Goal: Task Accomplishment & Management: Manage account settings

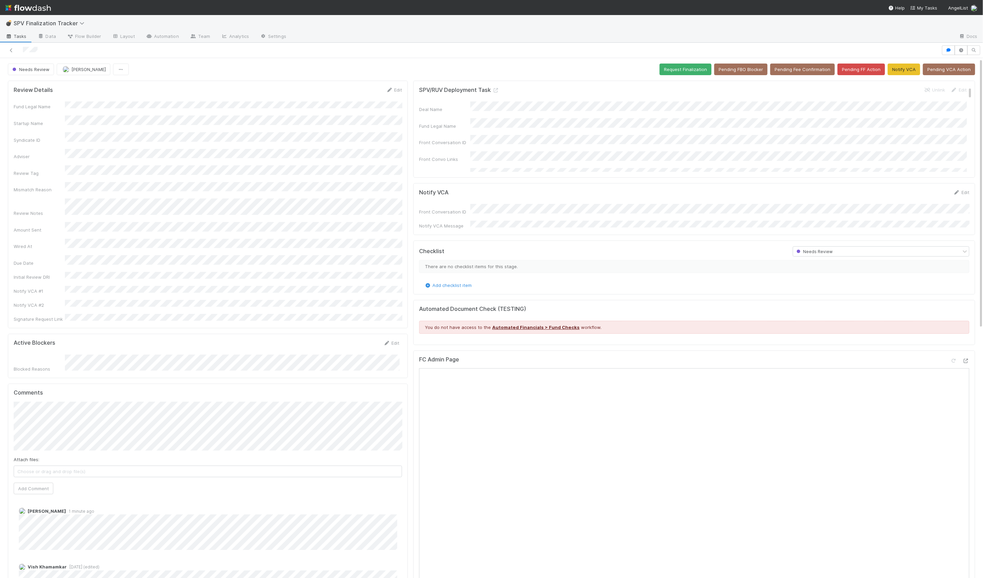
click at [412, 344] on div "SPV/RUV Deployment Task Unlink Edit Deal Name Fund Legal Name Front Conversatio…" at bounding box center [694, 578] width 567 height 1001
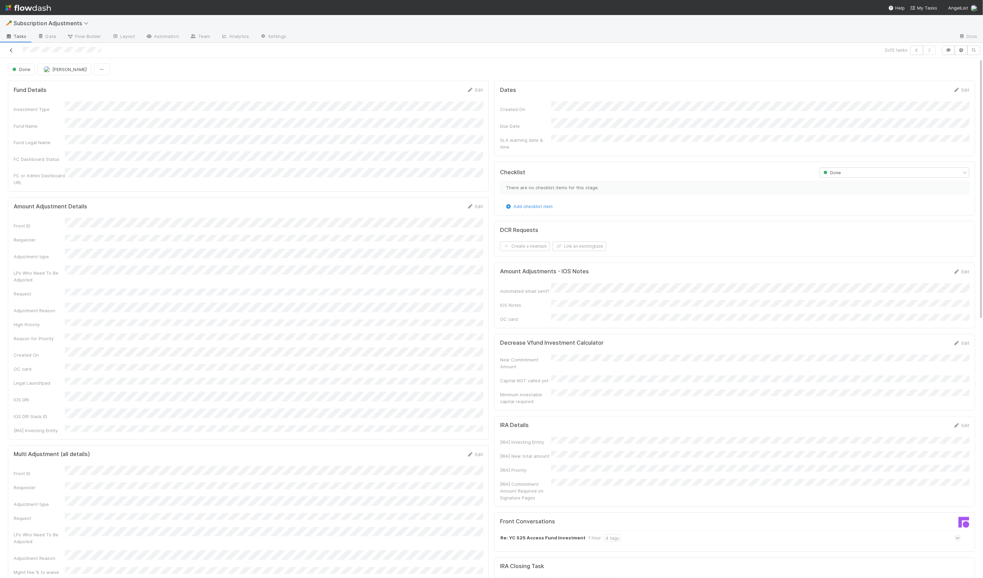
click at [8, 50] on icon at bounding box center [11, 50] width 7 height 4
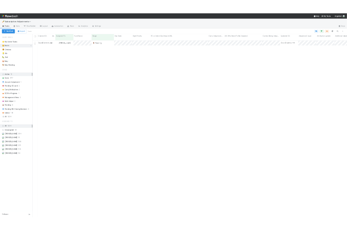
scroll to position [507, 891]
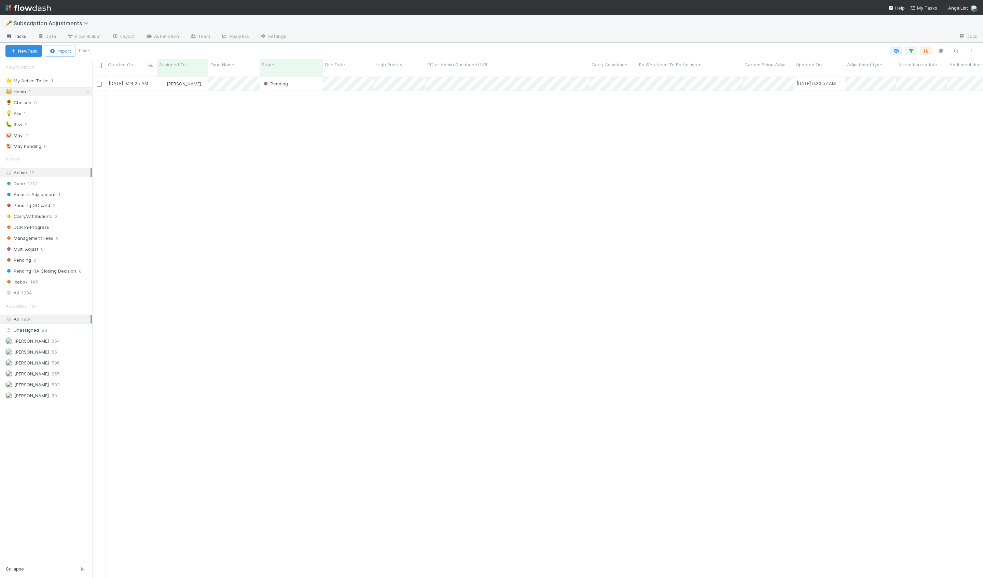
click at [224, 208] on div "8/25/25, 9:24:25 AM Hanin Almoallim Pending 8/25/25, 9:30:57 AM 1 0 0" at bounding box center [537, 330] width 891 height 507
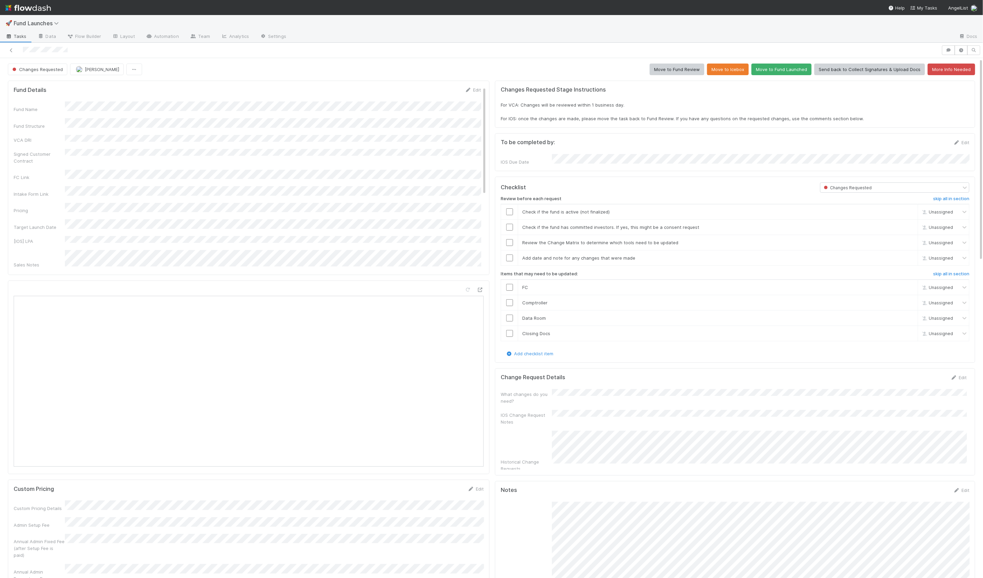
scroll to position [139, 956]
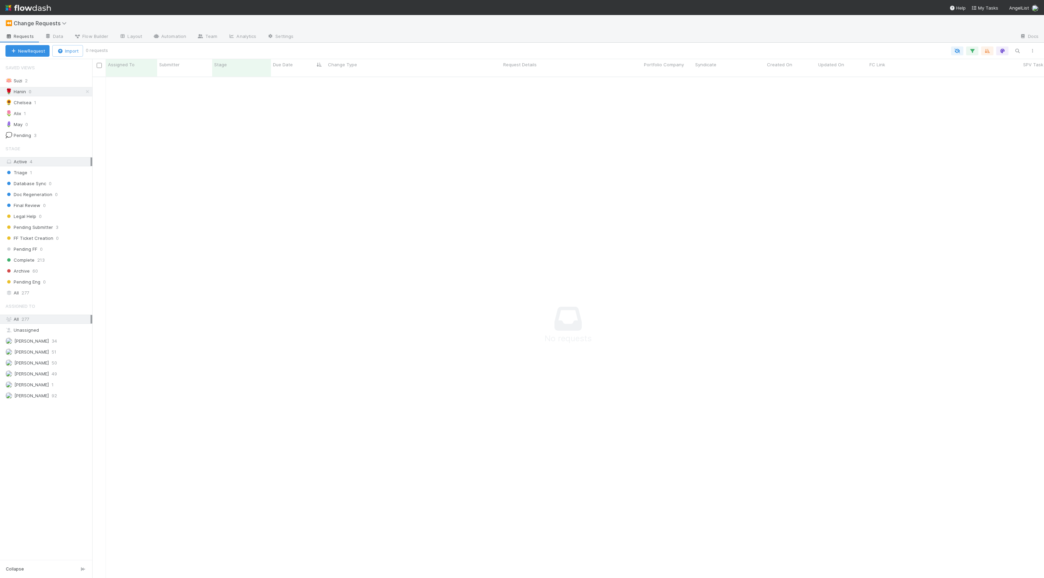
scroll to position [507, 952]
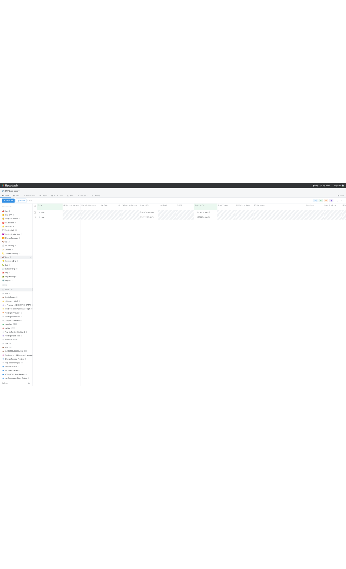
scroll to position [507, 891]
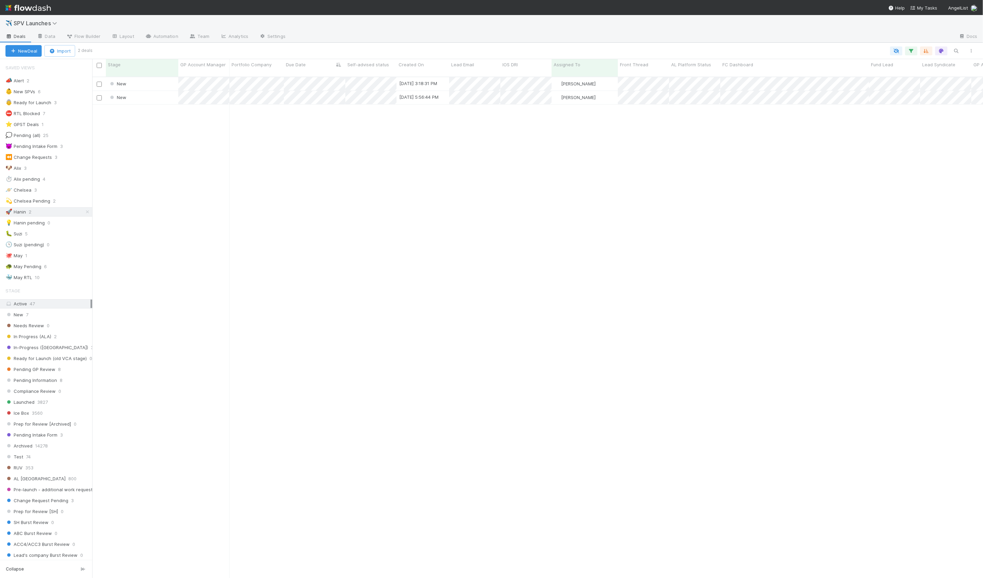
click at [158, 78] on div "New" at bounding box center [142, 83] width 72 height 13
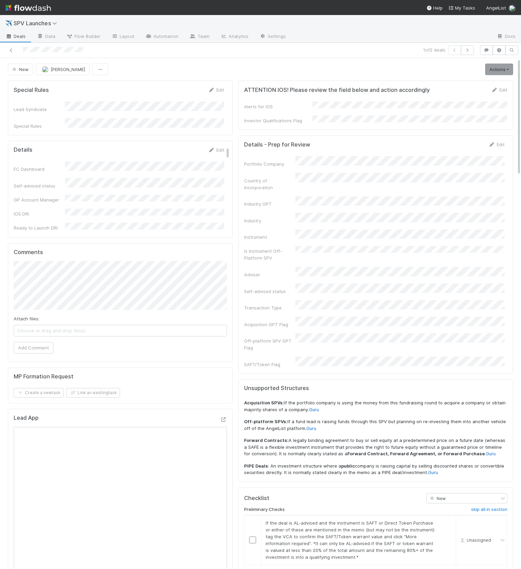
click at [231, 65] on div "New Hanin Almoallim Actions Start Review (ALA) Move to Ice Box Needs to be Arch…" at bounding box center [260, 70] width 505 height 12
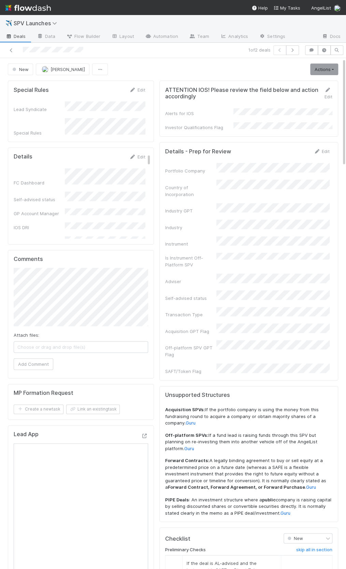
click at [198, 84] on div "ATTENTION IOS! Please review the field below and action accordingly Edit Alerts…" at bounding box center [249, 109] width 179 height 56
drag, startPoint x: 215, startPoint y: 279, endPoint x: 213, endPoint y: 288, distance: 9.0
click at [215, 295] on div "Self-advised status" at bounding box center [190, 298] width 51 height 7
click at [257, 338] on div "Portfolio Company Country of Incorporation Industry GPT Industry Instrument Is …" at bounding box center [247, 269] width 165 height 212
drag, startPoint x: 216, startPoint y: 291, endPoint x: 240, endPoint y: 334, distance: 49.7
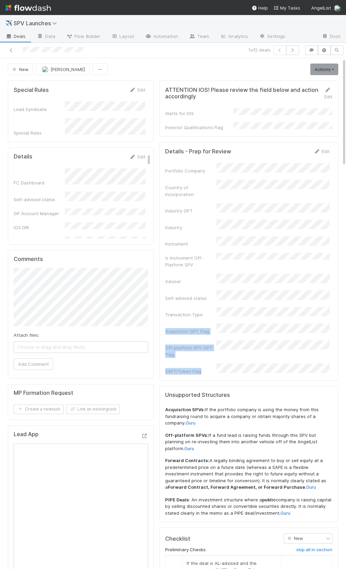
click at [239, 333] on div "Portfolio Company Country of Incorporation Industry GPT Industry Instrument Is …" at bounding box center [247, 269] width 165 height 212
drag, startPoint x: 191, startPoint y: 302, endPoint x: 187, endPoint y: 293, distance: 10.1
click at [191, 323] on div "Acquisition GPT Flag" at bounding box center [247, 328] width 165 height 11
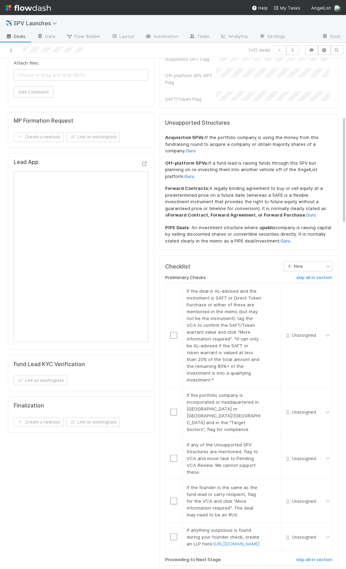
scroll to position [284, 0]
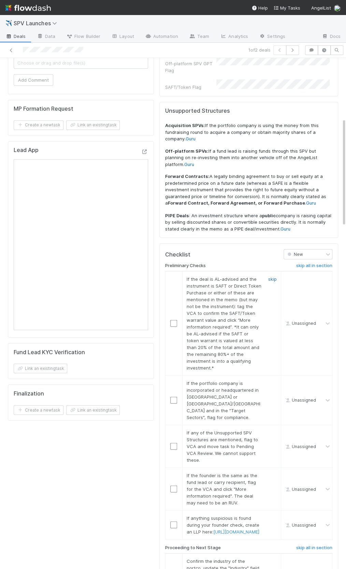
click at [276, 276] on link "skip" at bounding box center [272, 278] width 9 height 5
drag, startPoint x: 274, startPoint y: 344, endPoint x: 270, endPoint y: 298, distance: 46.0
click at [274, 380] on link "skip" at bounding box center [272, 382] width 9 height 5
click at [272, 276] on link "skip" at bounding box center [272, 278] width 9 height 5
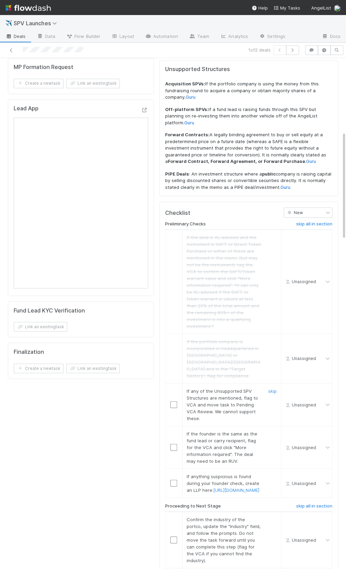
scroll to position [368, 0]
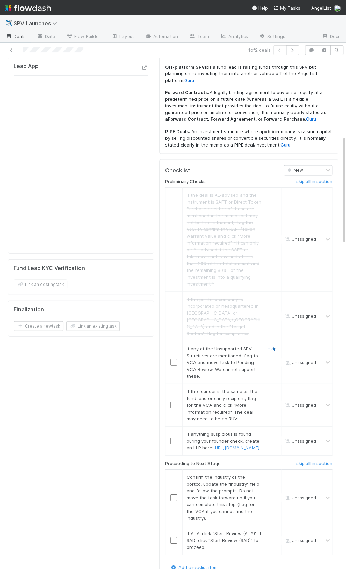
click at [271, 346] on link "skip" at bounding box center [272, 348] width 9 height 5
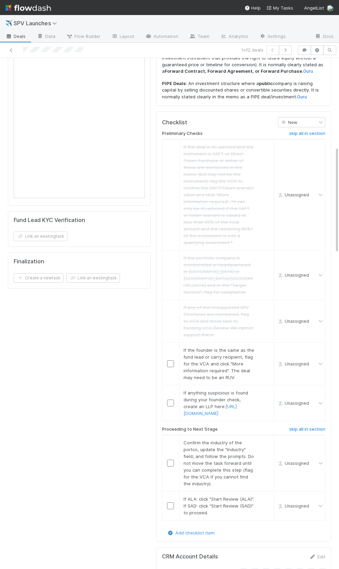
scroll to position [423, 0]
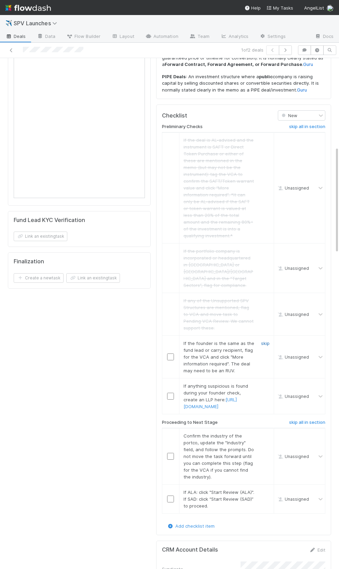
click at [265, 341] on link "skip" at bounding box center [265, 343] width 9 height 5
click at [263, 383] on link "skip" at bounding box center [265, 385] width 9 height 5
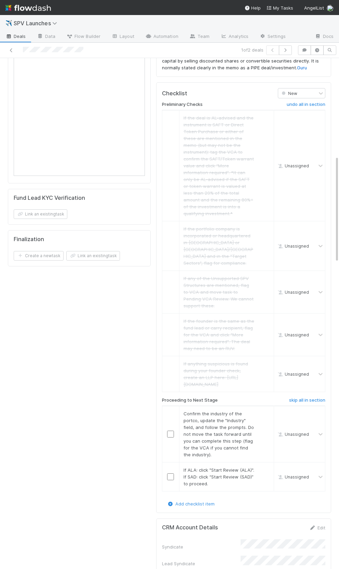
scroll to position [469, 0]
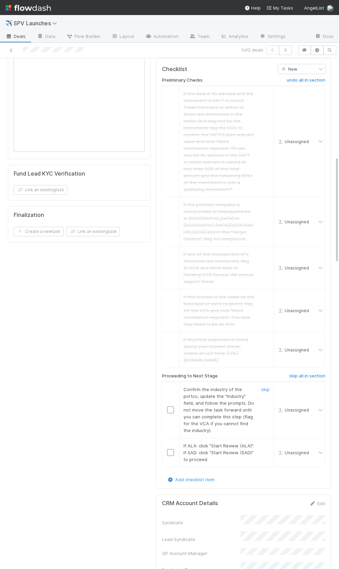
click at [169, 406] on input "checkbox" at bounding box center [170, 409] width 7 height 7
click at [168, 449] on input "checkbox" at bounding box center [170, 452] width 7 height 7
click at [170, 449] on input "checkbox" at bounding box center [170, 452] width 7 height 7
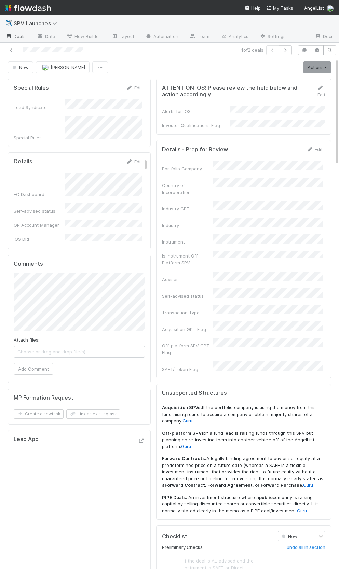
scroll to position [1, 0]
click at [308, 65] on link "Actions" at bounding box center [317, 69] width 28 height 12
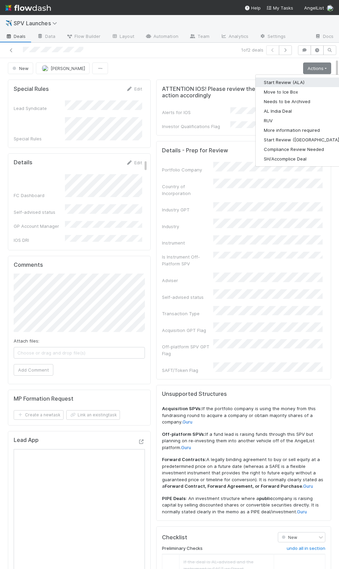
click at [308, 78] on button "Start Review (ALA)" at bounding box center [301, 83] width 93 height 10
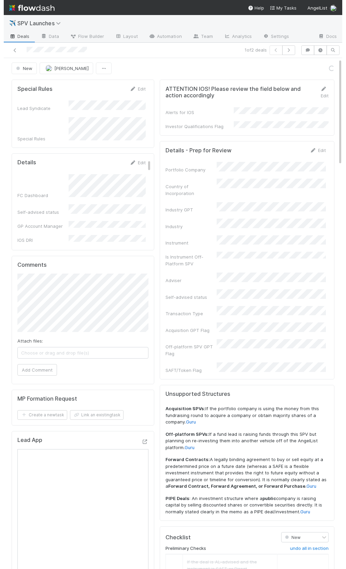
scroll to position [0, 0]
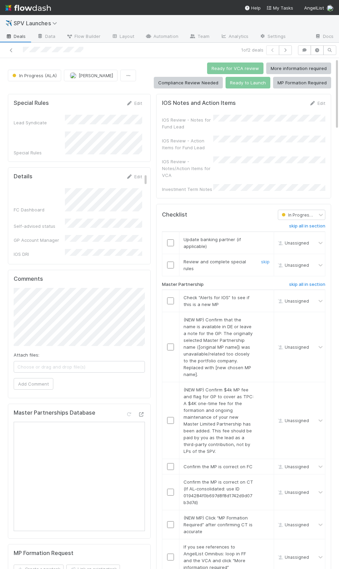
click at [168, 262] on input "checkbox" at bounding box center [170, 265] width 7 height 7
click at [264, 237] on link "skip" at bounding box center [265, 239] width 9 height 5
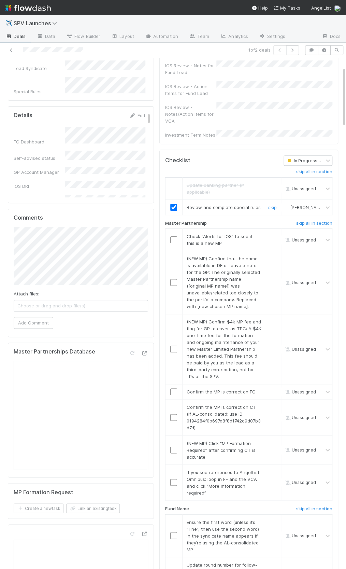
scroll to position [94, 0]
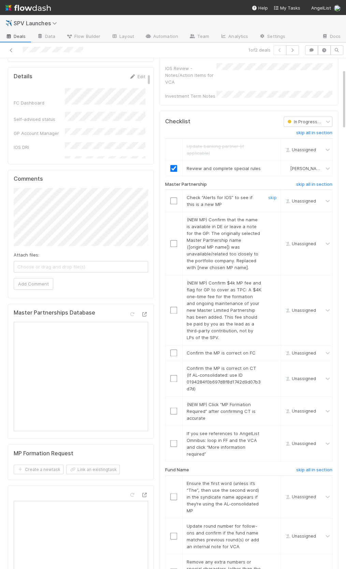
drag, startPoint x: 271, startPoint y: 190, endPoint x: 271, endPoint y: 232, distance: 41.7
click at [271, 195] on link "skip" at bounding box center [272, 197] width 9 height 5
click at [271, 217] on link "skip" at bounding box center [272, 219] width 9 height 5
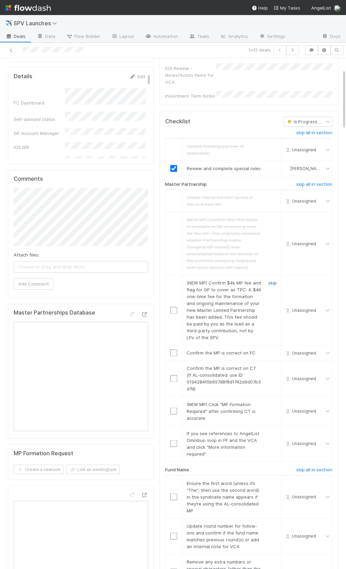
click at [270, 280] on link "skip" at bounding box center [272, 282] width 9 height 5
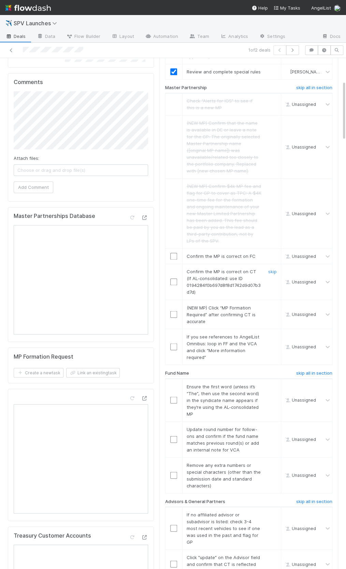
scroll to position [191, 0]
click at [176, 252] on input "checkbox" at bounding box center [173, 255] width 7 height 7
click at [170, 268] on td at bounding box center [173, 282] width 17 height 36
click at [171, 278] on input "checkbox" at bounding box center [173, 281] width 7 height 7
click at [272, 304] on link "skip" at bounding box center [272, 306] width 9 height 5
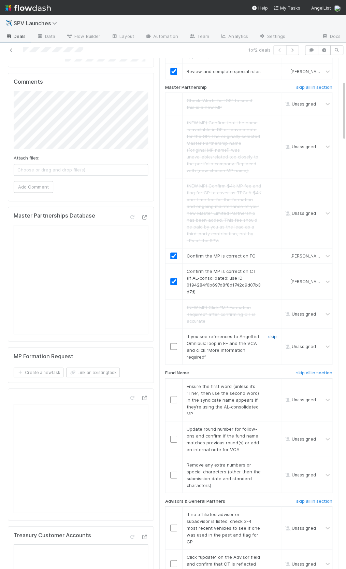
click at [273, 333] on link "skip" at bounding box center [272, 335] width 9 height 5
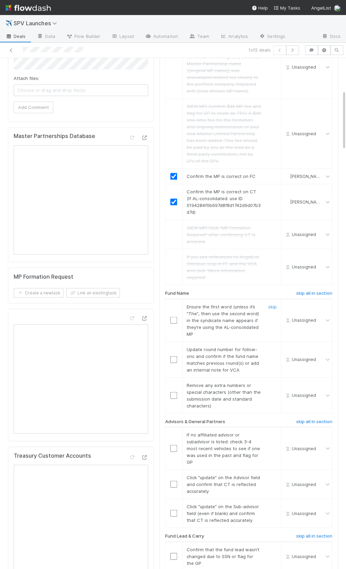
scroll to position [272, 0]
click at [316, 289] on h6 "skip all in section" at bounding box center [314, 291] width 36 height 5
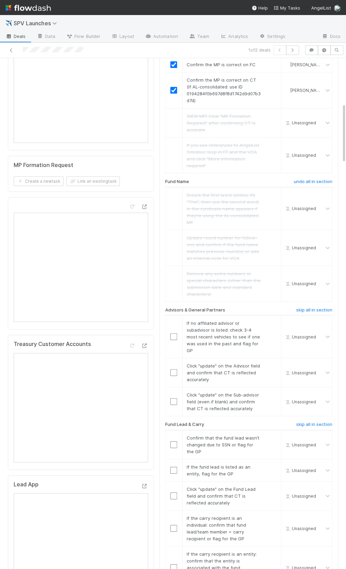
scroll to position [391, 0]
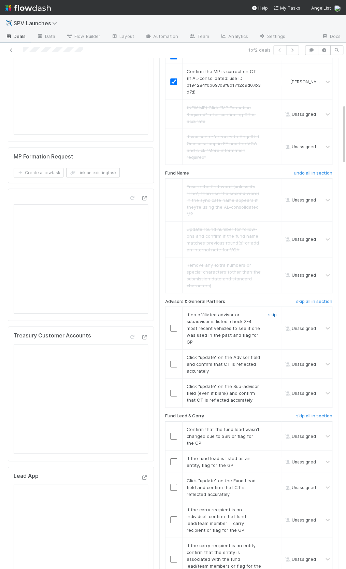
click at [272, 312] on link "skip" at bounding box center [272, 314] width 9 height 5
drag, startPoint x: 171, startPoint y: 355, endPoint x: 171, endPoint y: 380, distance: 25.3
click at [171, 360] on input "checkbox" at bounding box center [173, 363] width 7 height 7
click at [172, 389] on input "checkbox" at bounding box center [173, 392] width 7 height 7
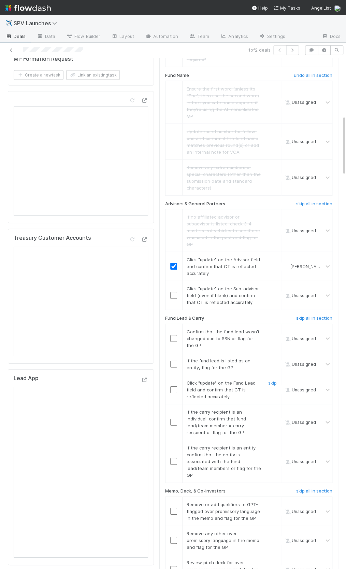
click at [176, 386] on input "checkbox" at bounding box center [173, 389] width 7 height 7
click at [174, 292] on input "checkbox" at bounding box center [173, 295] width 7 height 7
click at [175, 335] on input "checkbox" at bounding box center [173, 338] width 7 height 7
click at [270, 358] on link "skip" at bounding box center [272, 360] width 9 height 5
click at [178, 419] on div at bounding box center [174, 422] width 17 height 7
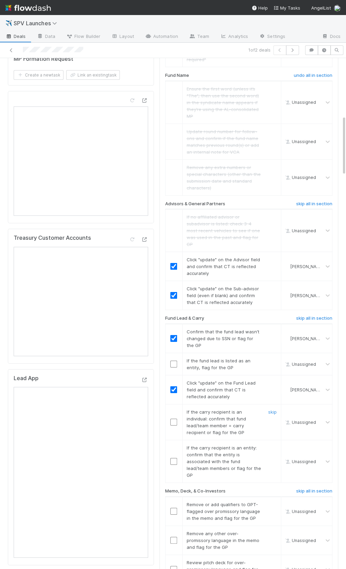
click at [175, 419] on input "checkbox" at bounding box center [173, 422] width 7 height 7
click at [269, 445] on link "skip" at bounding box center [272, 447] width 9 height 5
click at [274, 358] on link "skip" at bounding box center [272, 360] width 9 height 5
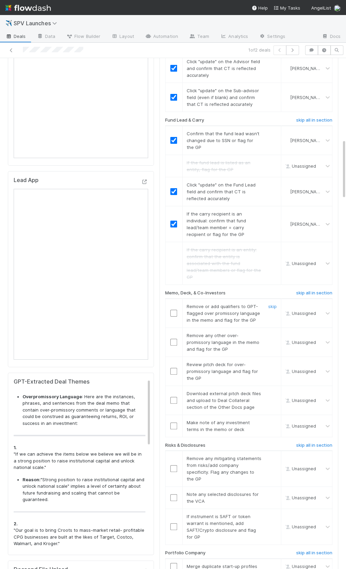
scroll to position [726, 0]
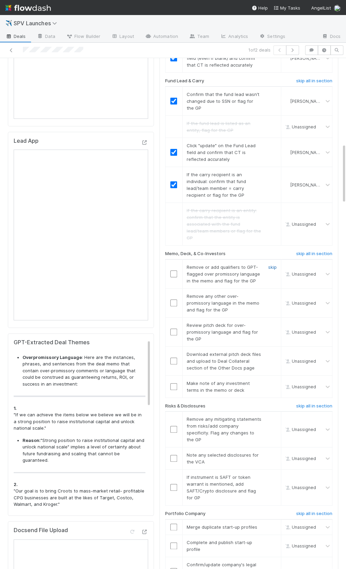
click at [273, 264] on link "skip" at bounding box center [272, 266] width 9 height 5
click at [274, 293] on link "skip" at bounding box center [272, 295] width 9 height 5
click at [274, 322] on link "skip" at bounding box center [272, 324] width 9 height 5
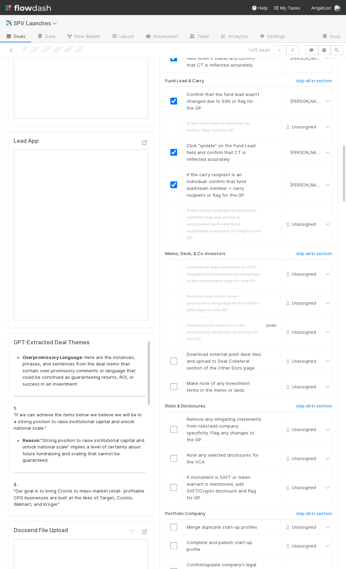
click at [273, 322] on link "undo" at bounding box center [271, 324] width 11 height 5
click at [173, 329] on input "checkbox" at bounding box center [173, 332] width 7 height 7
drag, startPoint x: 272, startPoint y: 338, endPoint x: 262, endPoint y: 341, distance: 9.9
click at [272, 351] on link "skip" at bounding box center [272, 353] width 9 height 5
click at [174, 383] on input "checkbox" at bounding box center [173, 386] width 7 height 7
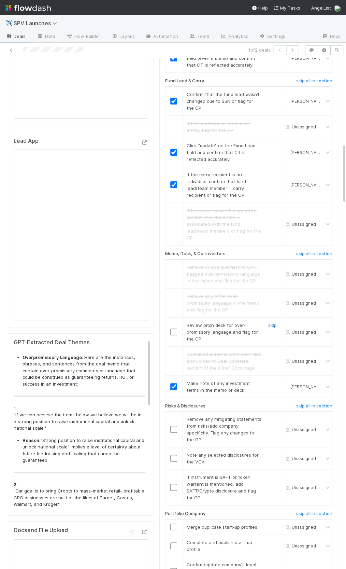
click at [174, 329] on input "checkbox" at bounding box center [173, 332] width 7 height 7
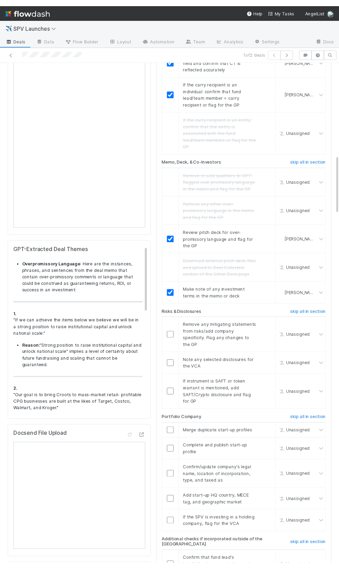
scroll to position [830, 0]
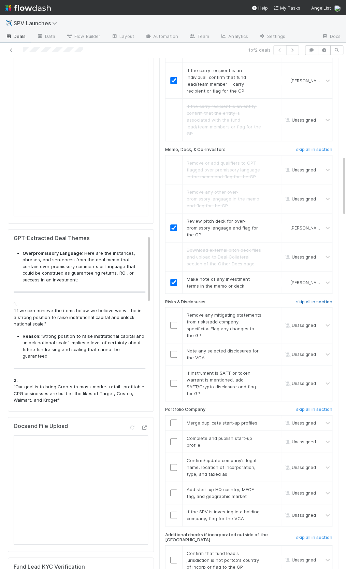
click at [315, 299] on h6 "skip all in section" at bounding box center [314, 301] width 36 height 5
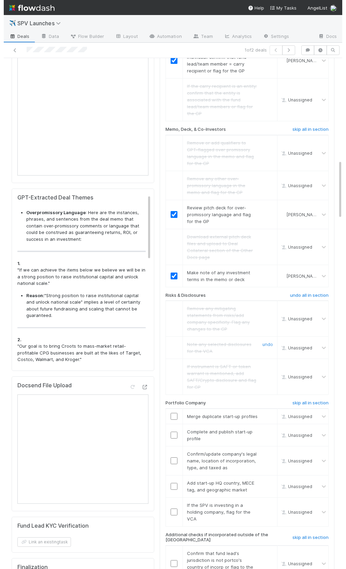
scroll to position [932, 0]
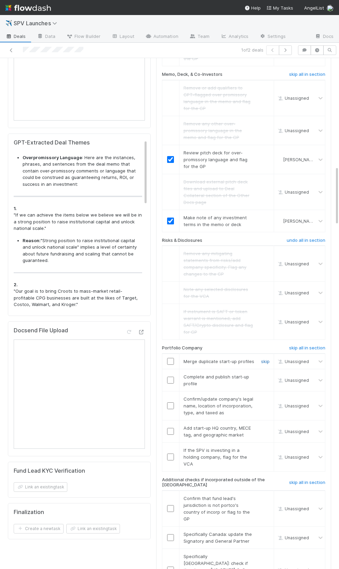
click at [265, 359] on link "skip" at bounding box center [265, 361] width 9 height 5
click at [267, 374] on link "skip" at bounding box center [265, 376] width 9 height 5
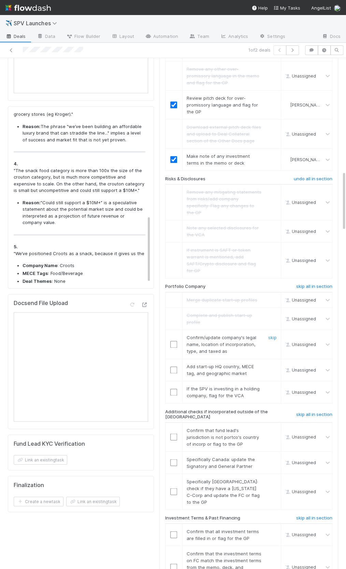
scroll to position [981, 0]
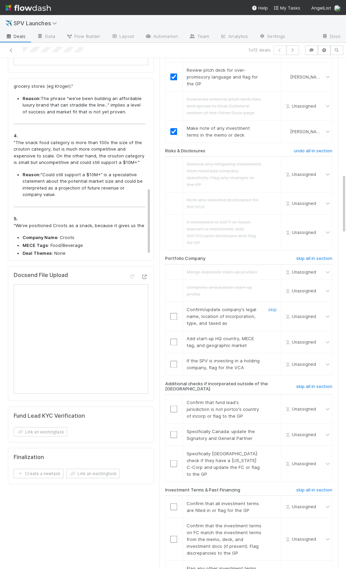
click at [174, 313] on input "checkbox" at bounding box center [173, 316] width 7 height 7
click at [175, 338] on input "checkbox" at bounding box center [173, 341] width 7 height 7
click at [275, 358] on link "skip" at bounding box center [272, 360] width 9 height 5
click at [173, 313] on input "checkbox" at bounding box center [173, 316] width 7 height 7
click at [174, 338] on input "checkbox" at bounding box center [173, 341] width 7 height 7
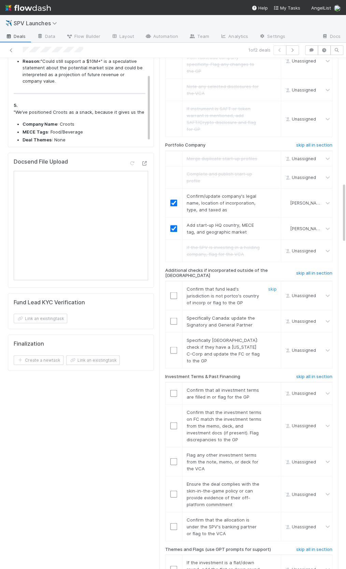
scroll to position [1118, 0]
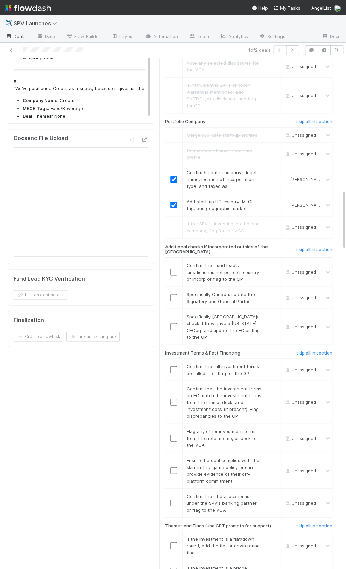
drag, startPoint x: 300, startPoint y: 226, endPoint x: 295, endPoint y: 230, distance: 5.9
click at [300, 247] on h6 "skip all in section" at bounding box center [314, 249] width 36 height 5
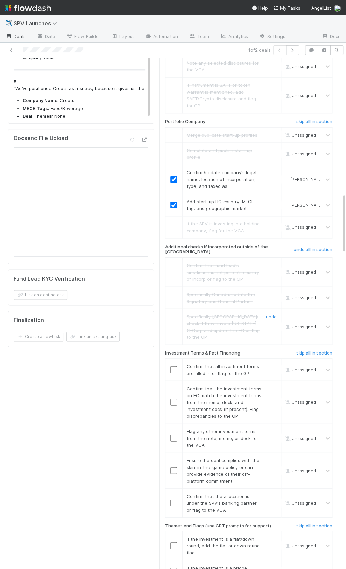
scroll to position [1200, 0]
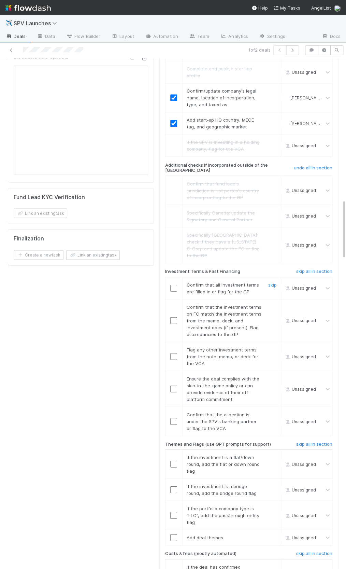
click at [174, 285] on input "checkbox" at bounding box center [173, 288] width 7 height 7
click at [172, 317] on input "checkbox" at bounding box center [173, 320] width 7 height 7
click at [171, 285] on input "checkbox" at bounding box center [173, 288] width 7 height 7
click at [173, 317] on input "checkbox" at bounding box center [173, 320] width 7 height 7
click at [174, 353] on input "checkbox" at bounding box center [173, 356] width 7 height 7
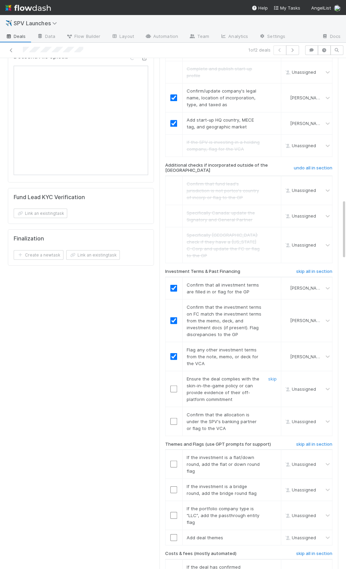
click at [171, 385] on input "checkbox" at bounding box center [173, 388] width 7 height 7
click at [269, 347] on link "skip" at bounding box center [272, 349] width 9 height 5
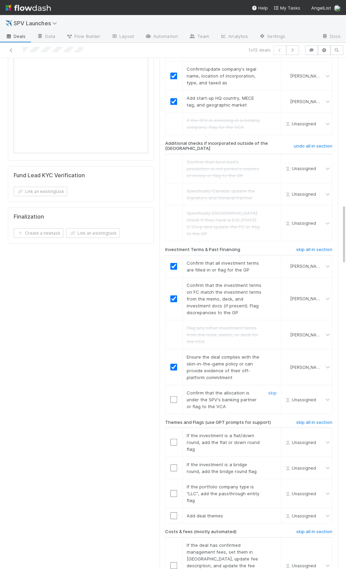
scroll to position [1247, 0]
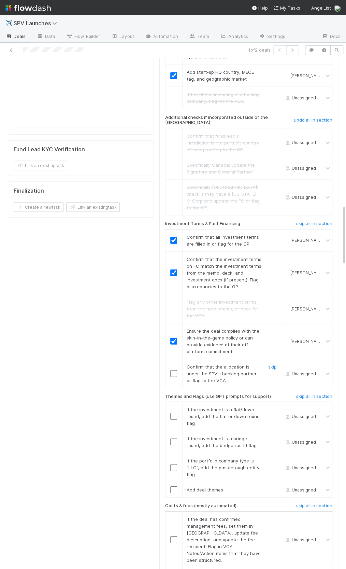
click at [175, 370] on input "checkbox" at bounding box center [173, 373] width 7 height 7
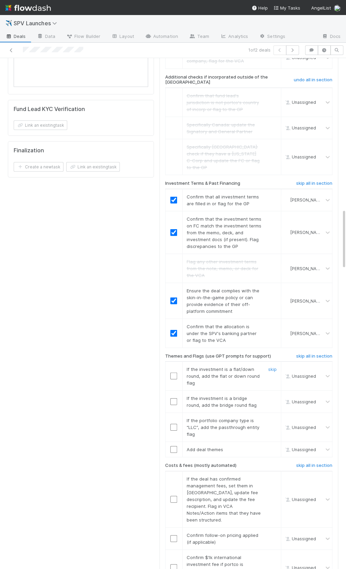
scroll to position [1291, 0]
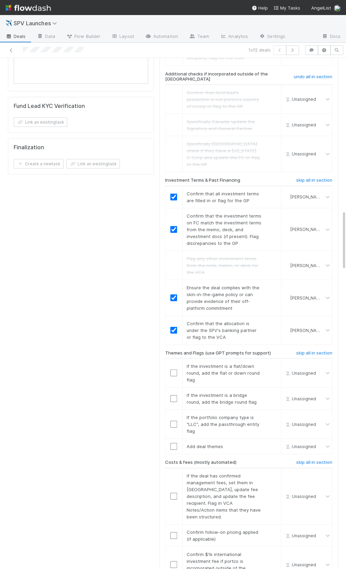
drag, startPoint x: 304, startPoint y: 322, endPoint x: 224, endPoint y: 330, distance: 81.0
click at [304, 350] on h6 "skip all in section" at bounding box center [314, 352] width 36 height 5
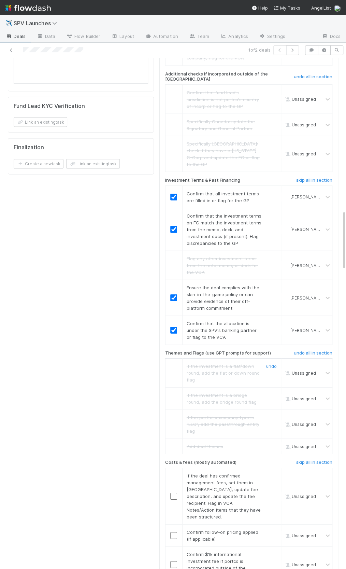
scroll to position [1367, 0]
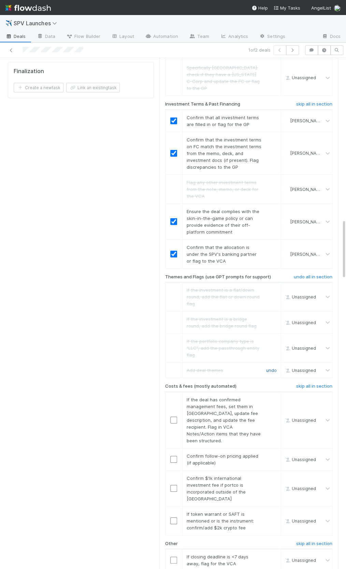
click at [273, 368] on link "undo" at bounding box center [271, 370] width 11 height 5
click at [272, 338] on link "undo" at bounding box center [271, 340] width 11 height 5
click at [271, 368] on link "undo" at bounding box center [271, 370] width 11 height 5
click at [171, 345] on input "checkbox" at bounding box center [173, 348] width 7 height 7
click at [173, 367] on input "checkbox" at bounding box center [173, 370] width 7 height 7
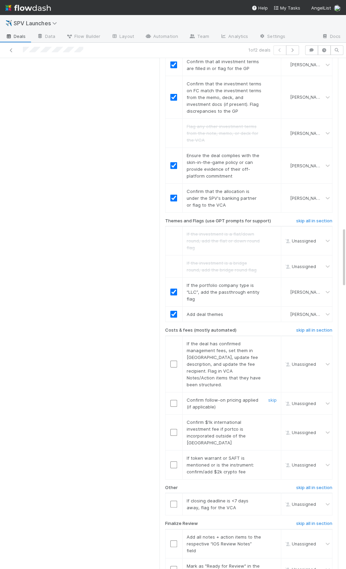
scroll to position [1442, 0]
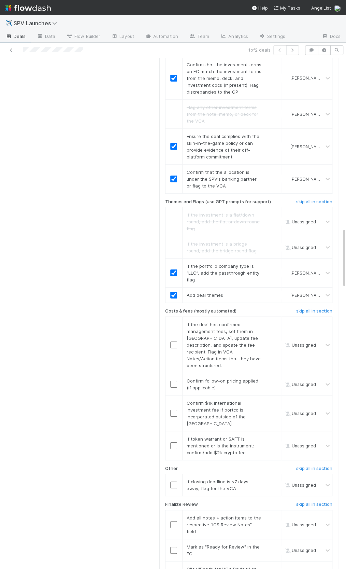
drag, startPoint x: 305, startPoint y: 279, endPoint x: 302, endPoint y: 303, distance: 23.8
click at [305, 308] on h6 "skip all in section" at bounding box center [314, 310] width 36 height 5
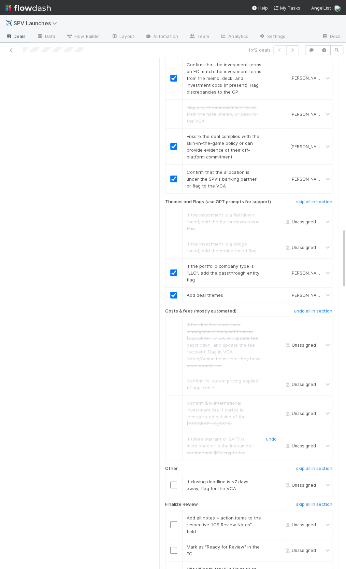
scroll to position [1478, 0]
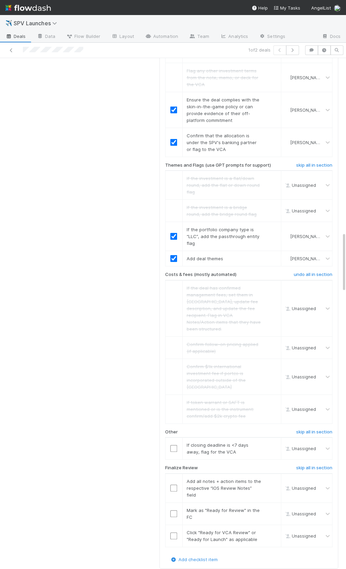
click at [303, 429] on h6 "skip all in section" at bounding box center [314, 431] width 36 height 5
drag, startPoint x: 174, startPoint y: 439, endPoint x: 173, endPoint y: 466, distance: 26.3
click at [173, 485] on input "checkbox" at bounding box center [173, 488] width 7 height 7
click at [173, 502] on td at bounding box center [173, 513] width 17 height 22
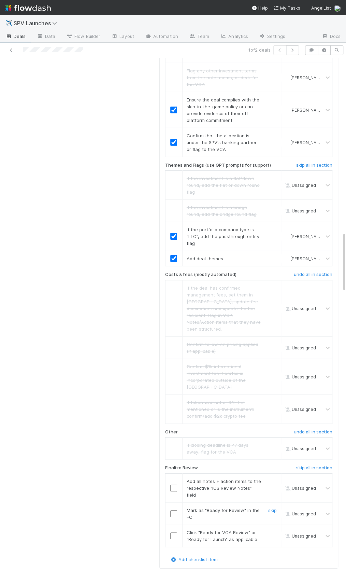
click at [174, 510] on input "checkbox" at bounding box center [173, 513] width 7 height 7
click at [173, 473] on td at bounding box center [173, 487] width 17 height 29
click at [174, 485] on input "checkbox" at bounding box center [173, 488] width 7 height 7
click at [176, 533] on input "checkbox" at bounding box center [173, 536] width 7 height 7
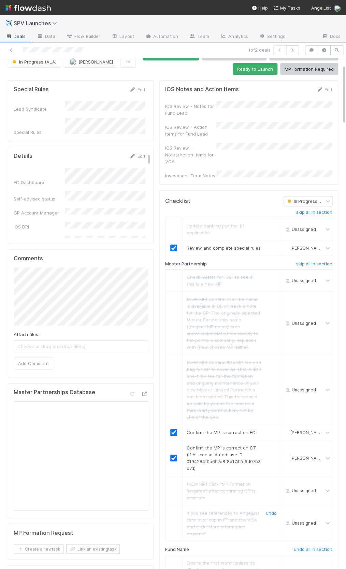
scroll to position [0, 0]
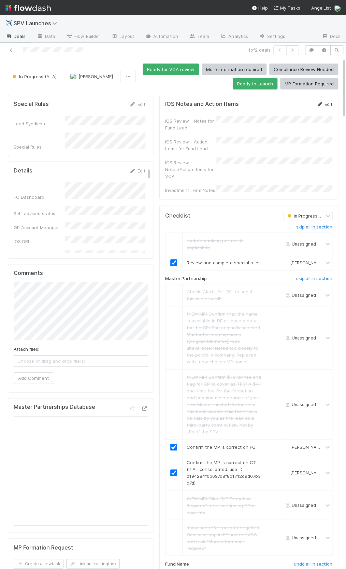
click at [319, 105] on icon at bounding box center [320, 104] width 7 height 4
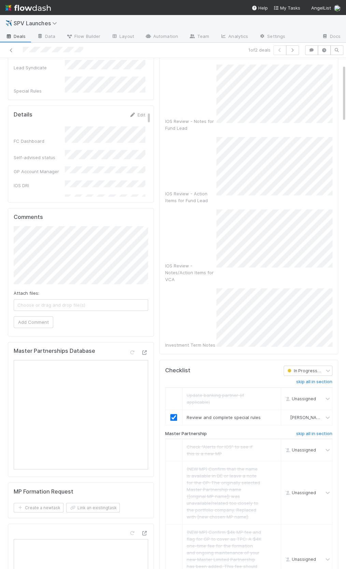
scroll to position [57, 0]
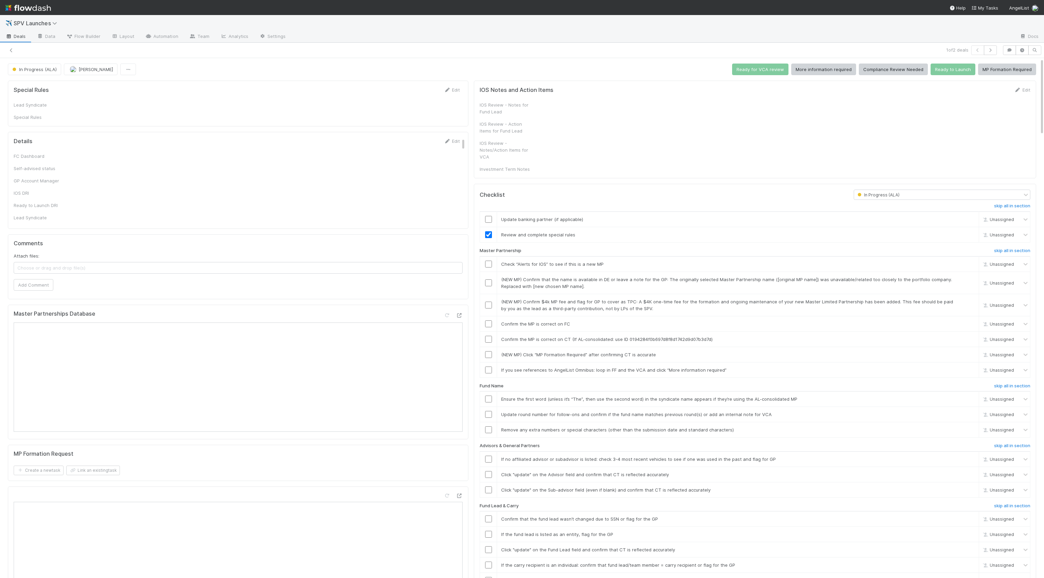
checkbox input "true"
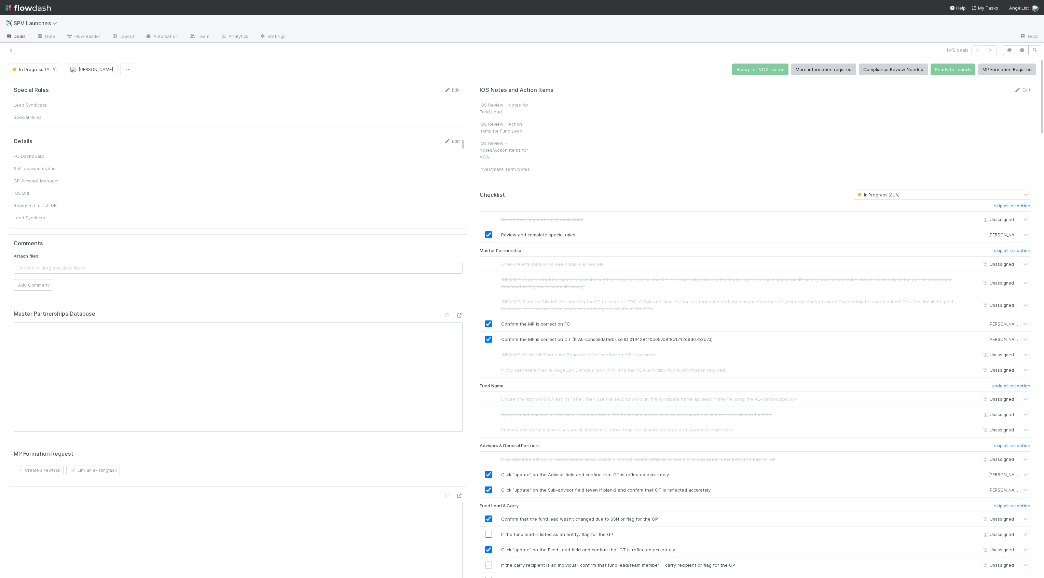
checkbox input "true"
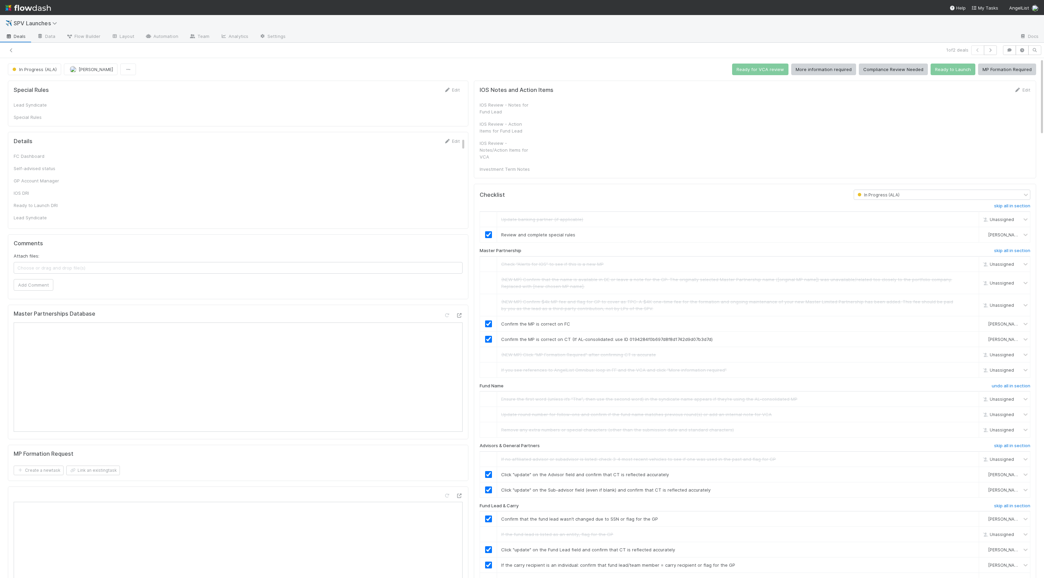
checkbox input "true"
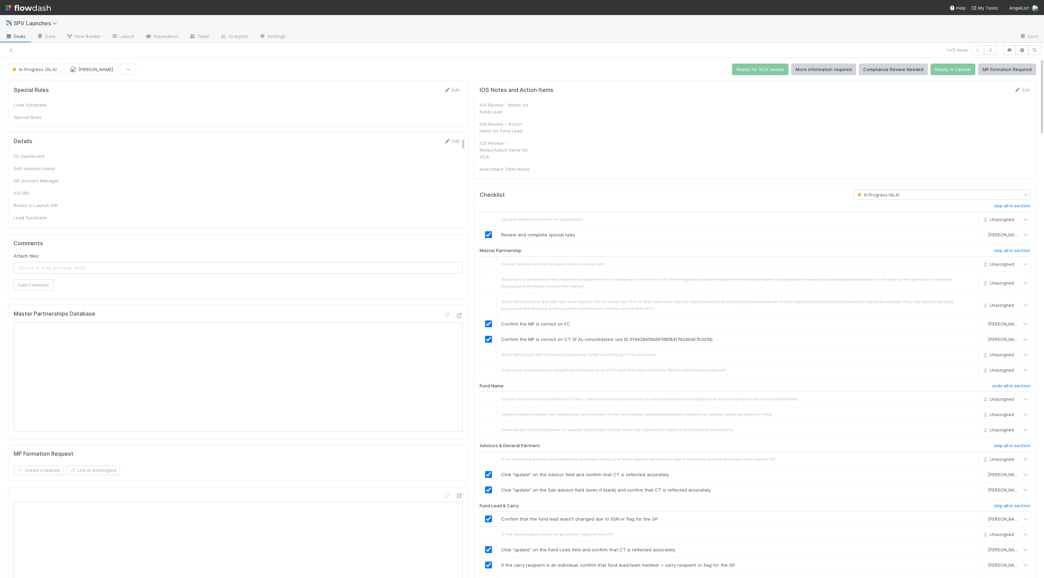
checkbox input "true"
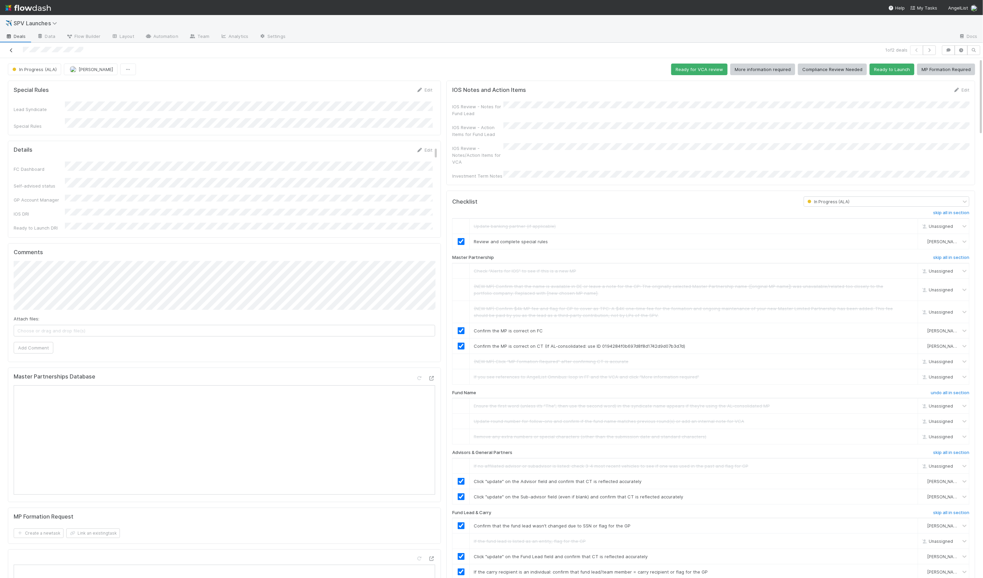
click at [13, 49] on icon at bounding box center [11, 50] width 7 height 4
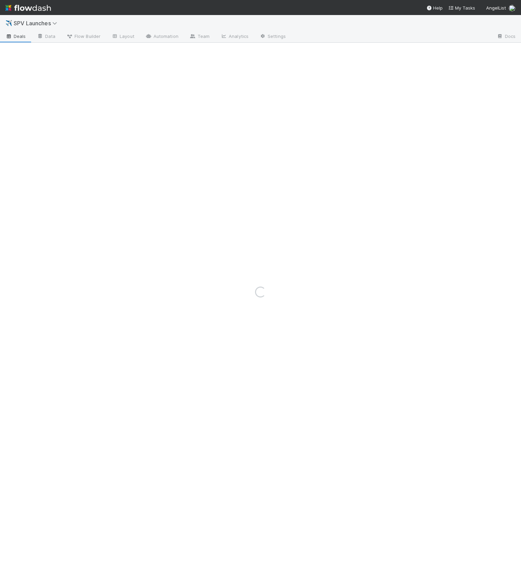
click at [99, 22] on div "Loading..." at bounding box center [260, 292] width 521 height 554
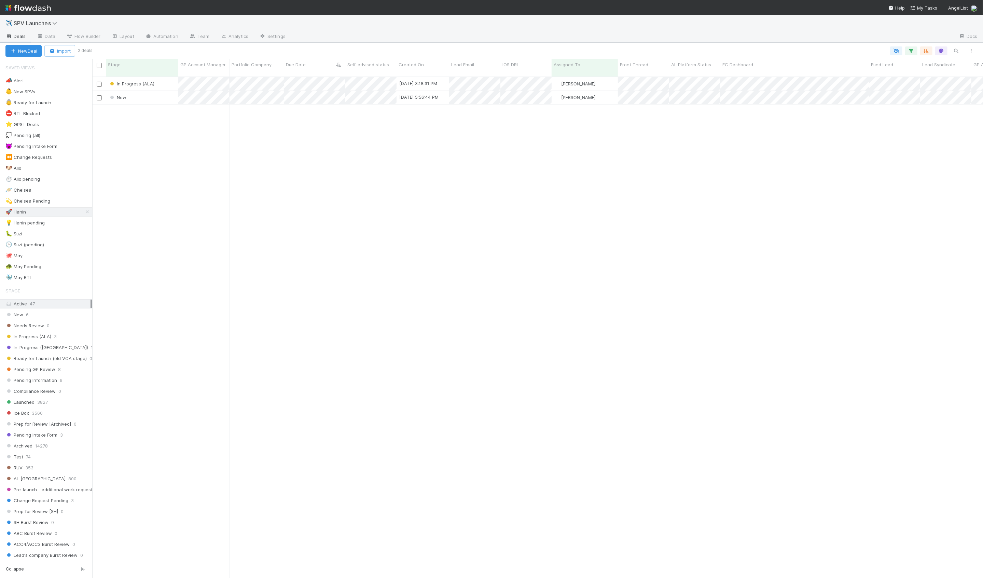
scroll to position [507, 891]
click at [167, 80] on div "In Progress (ALA)" at bounding box center [142, 83] width 72 height 13
